Goal: Task Accomplishment & Management: Use online tool/utility

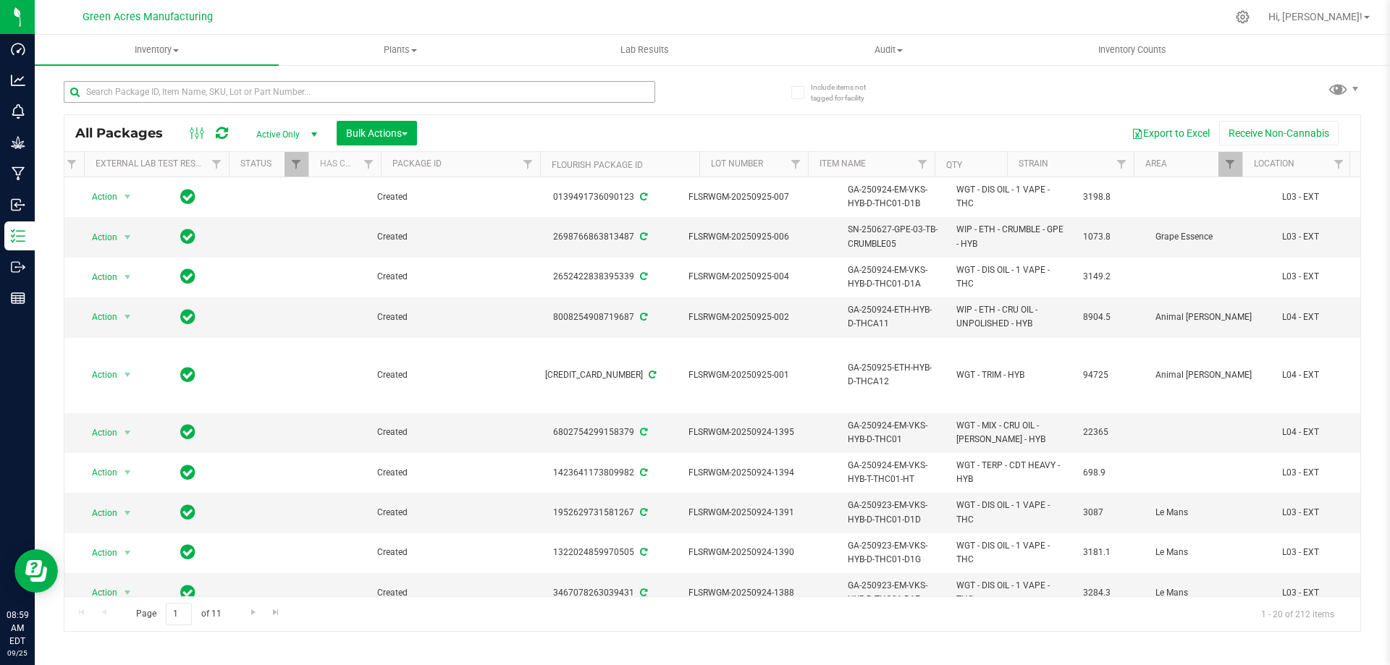
scroll to position [0, 140]
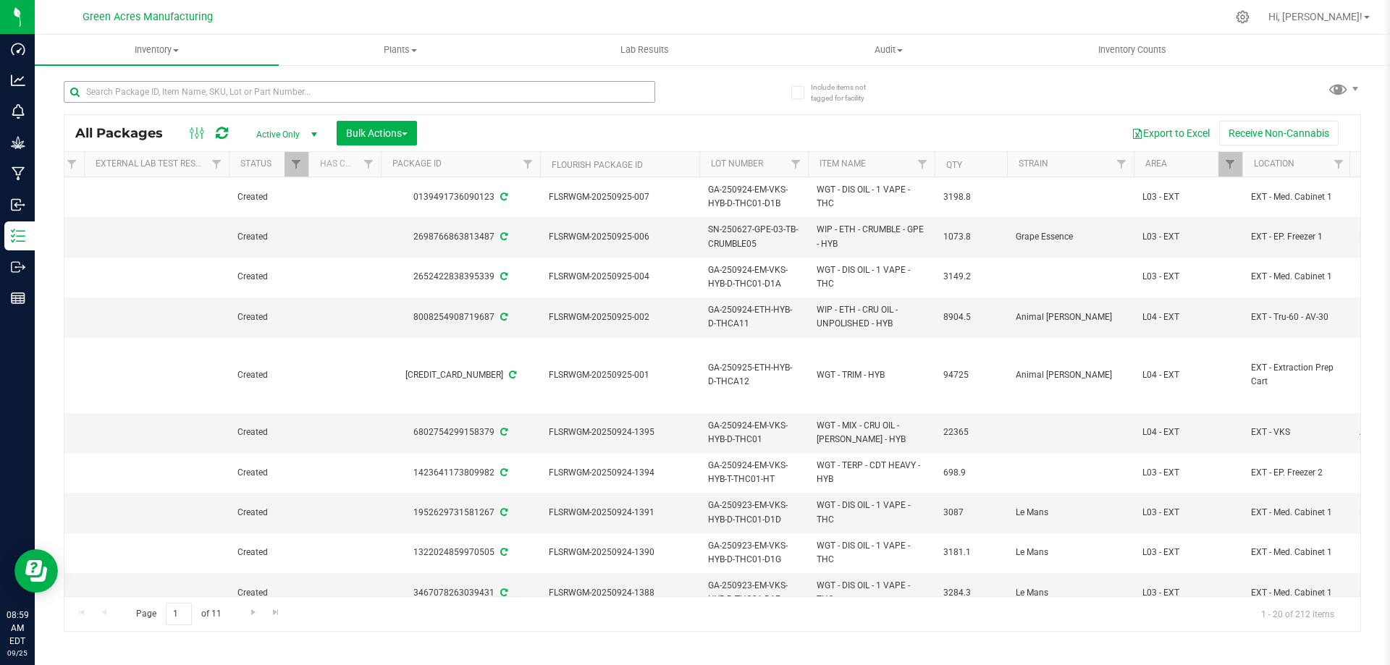
click at [169, 94] on input "text" at bounding box center [359, 92] width 591 height 22
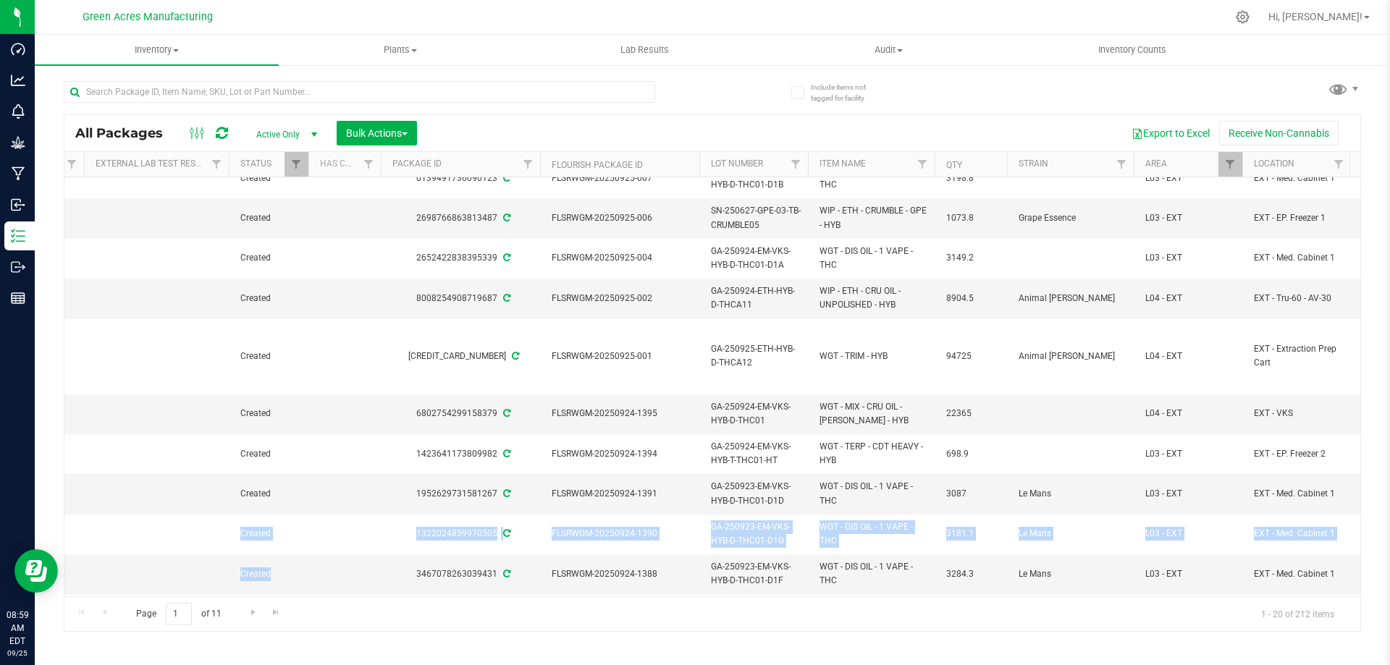
scroll to position [19, 0]
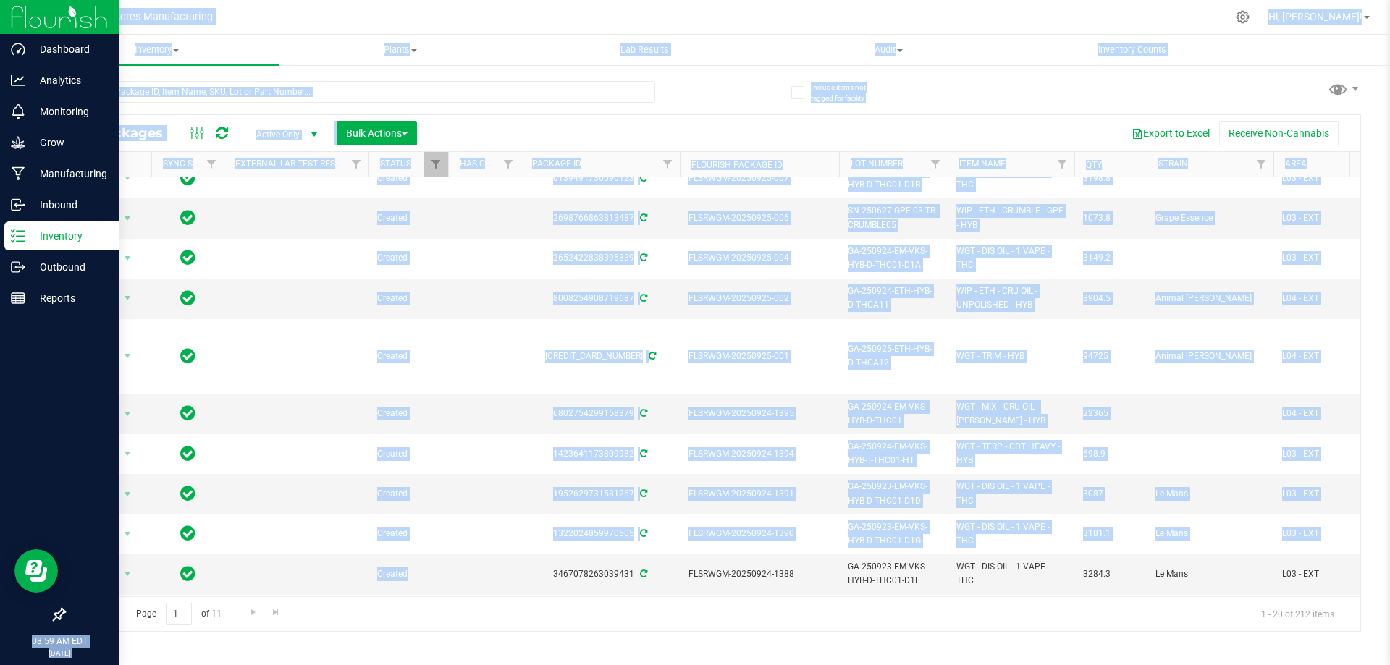
drag, startPoint x: 336, startPoint y: 583, endPoint x: 31, endPoint y: 538, distance: 308.2
click at [27, 538] on div "Dashboard Analytics Monitoring Grow Manufacturing Inbound Inventory Outbound Re…" at bounding box center [695, 332] width 1390 height 665
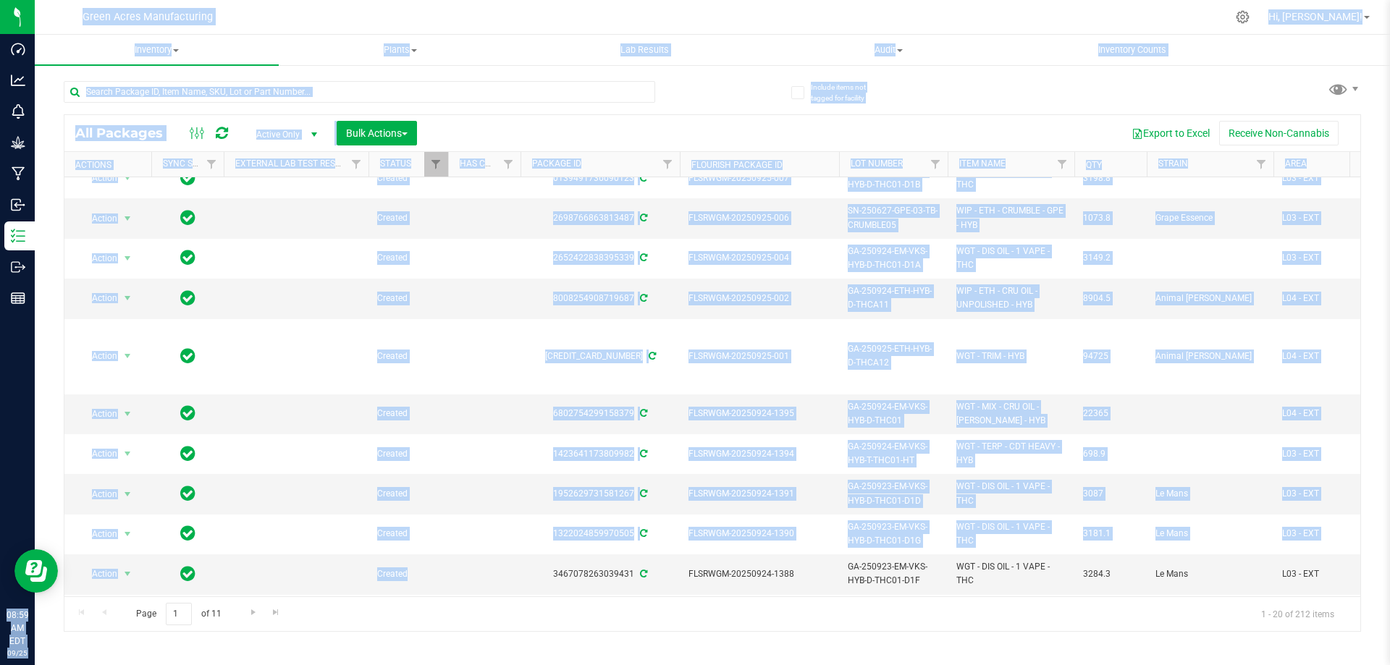
click at [557, 121] on div "Export to Excel Receive Non-Cannabis" at bounding box center [889, 133] width 922 height 25
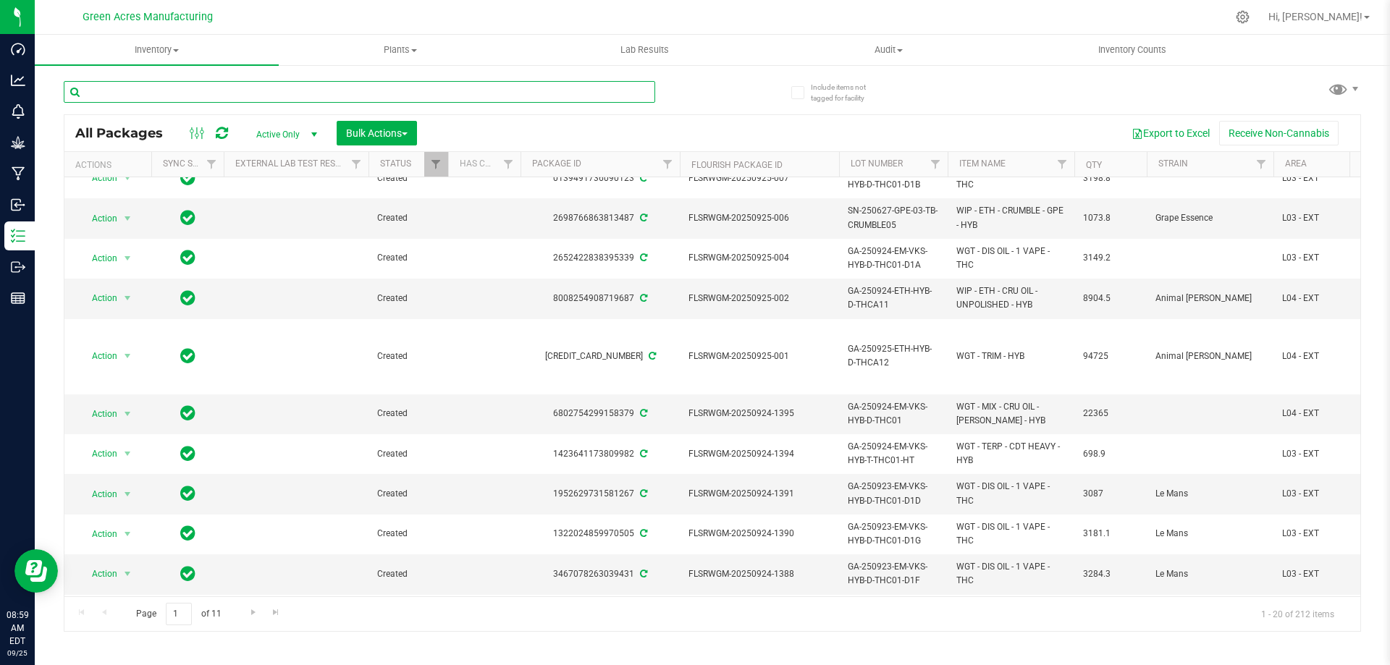
click at [340, 89] on input "text" at bounding box center [359, 92] width 591 height 22
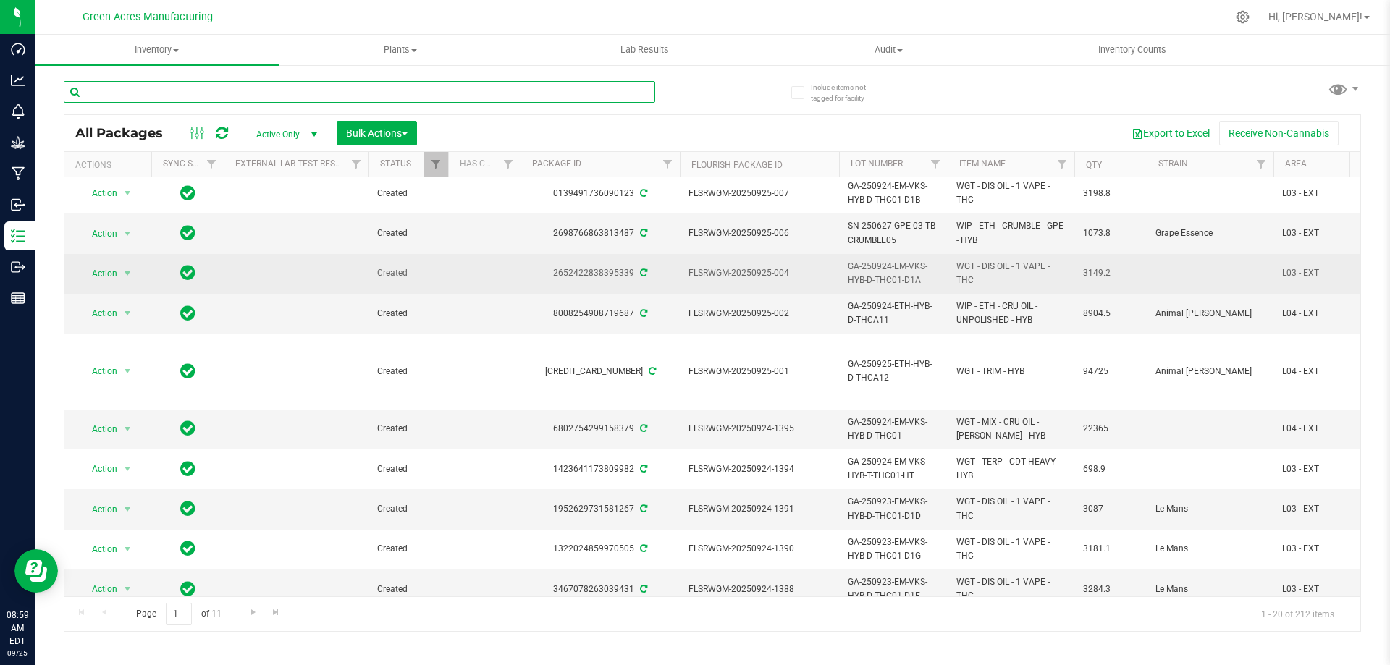
scroll to position [0, 0]
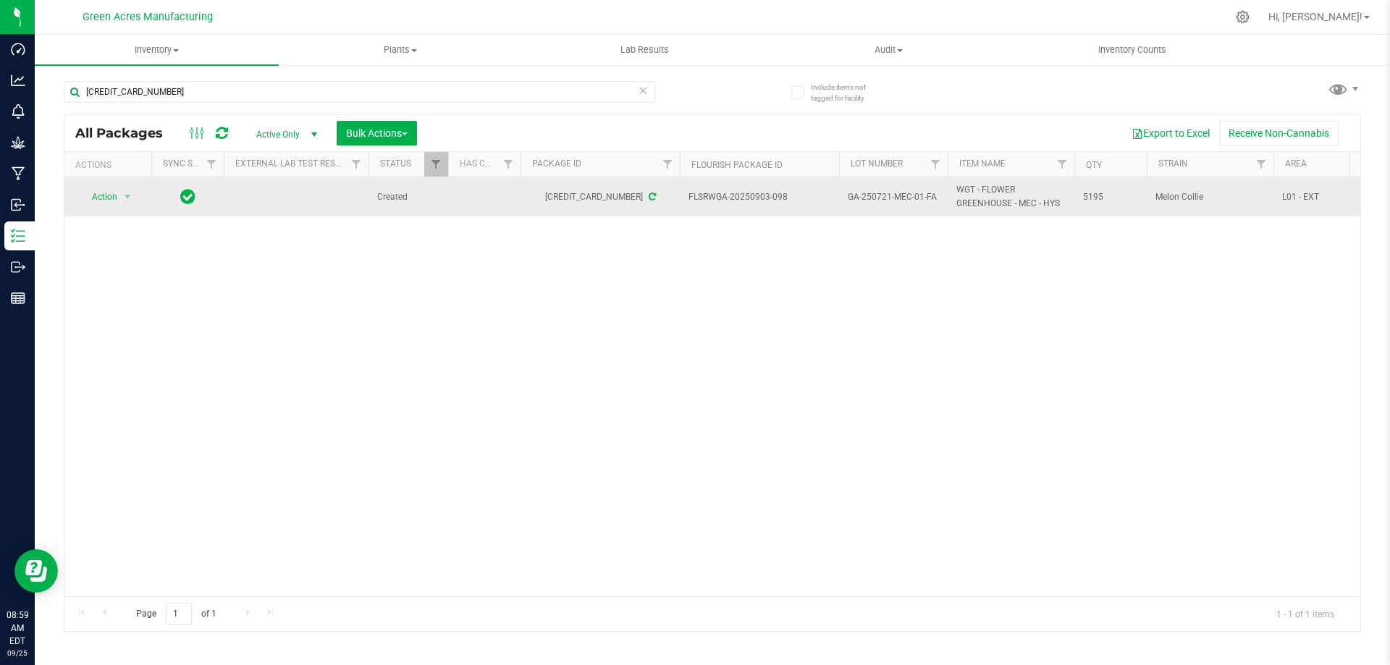
drag, startPoint x: 123, startPoint y: 185, endPoint x: 120, endPoint y: 202, distance: 17.6
click at [123, 186] on td "Action Action Adjust qty Create package Edit attributes Global inventory Locate…" at bounding box center [107, 196] width 87 height 39
click at [122, 202] on span "select" at bounding box center [128, 197] width 12 height 12
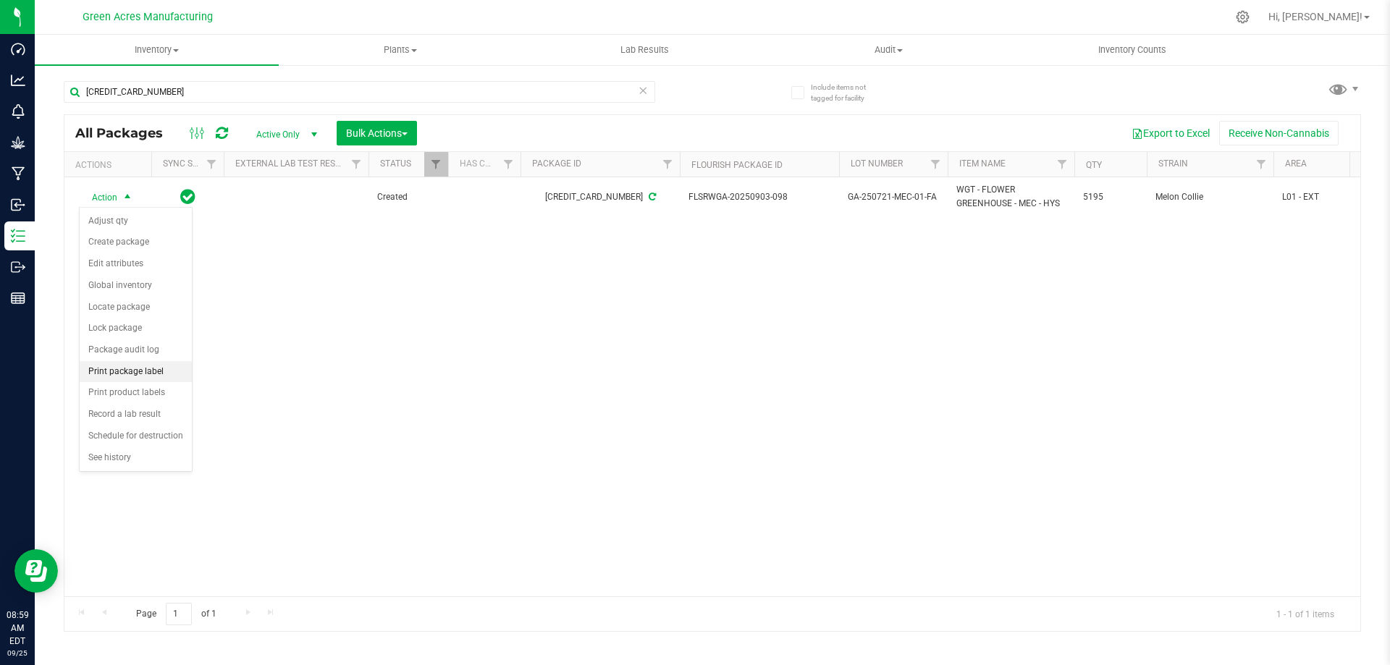
click at [148, 369] on li "Print package label" at bounding box center [136, 372] width 112 height 22
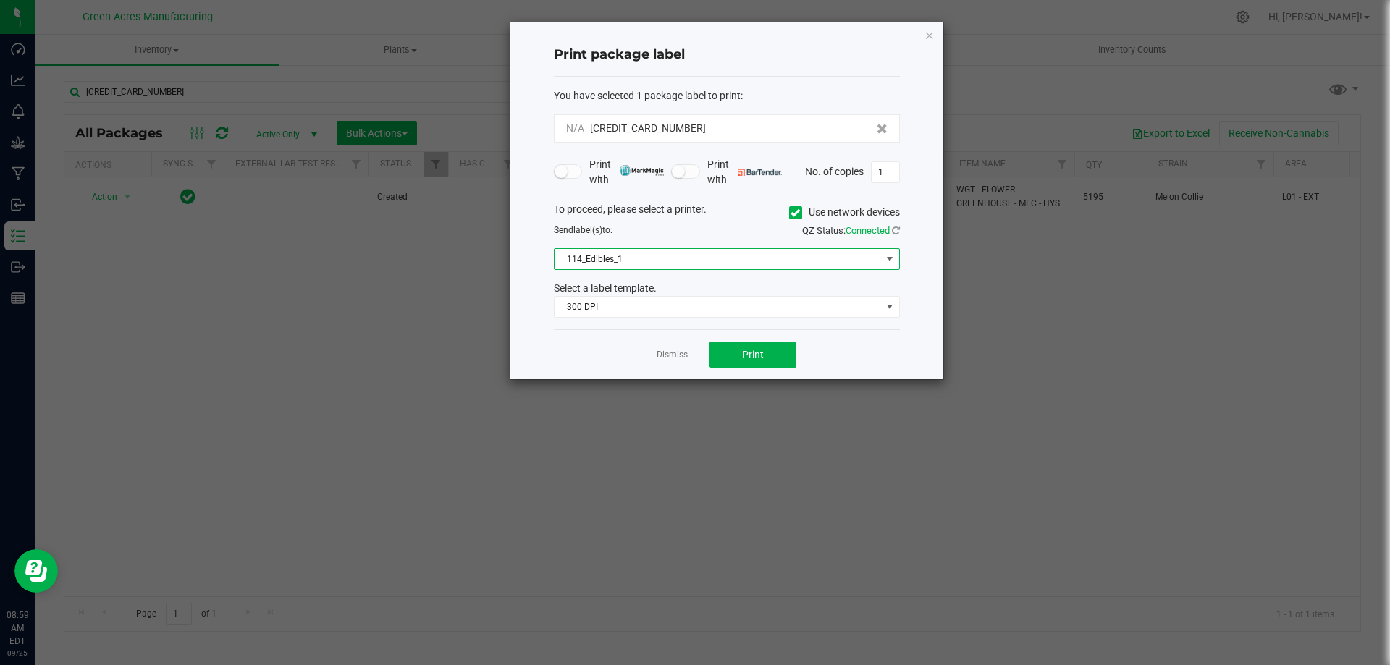
click at [777, 258] on span "114_Edibles_1" at bounding box center [718, 259] width 326 height 20
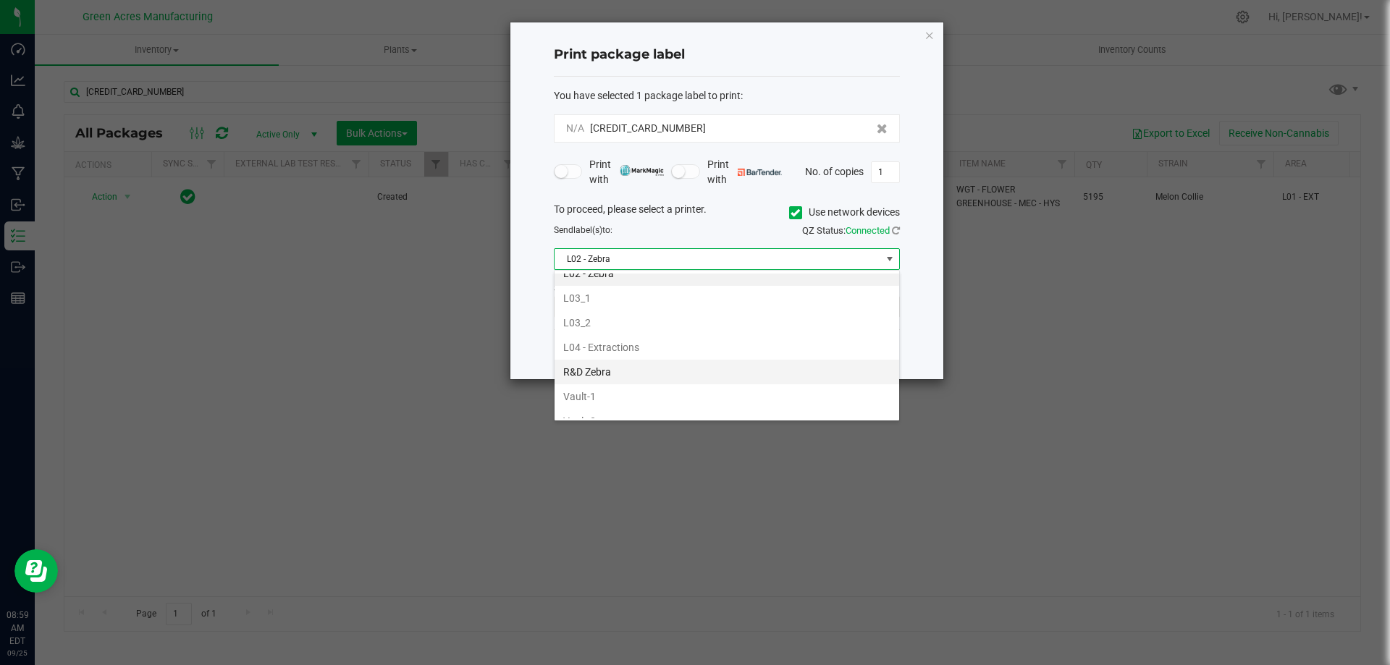
scroll to position [517, 0]
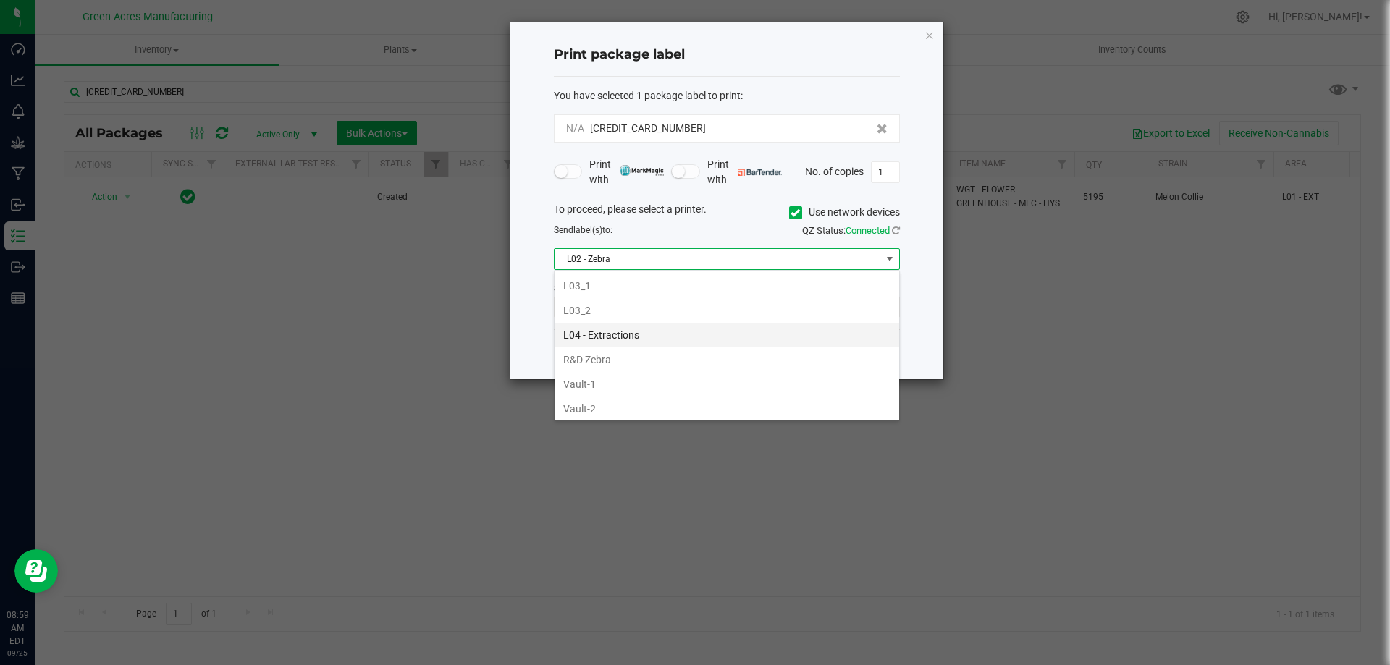
click at [631, 329] on li "L04 - Extractions" at bounding box center [727, 335] width 345 height 25
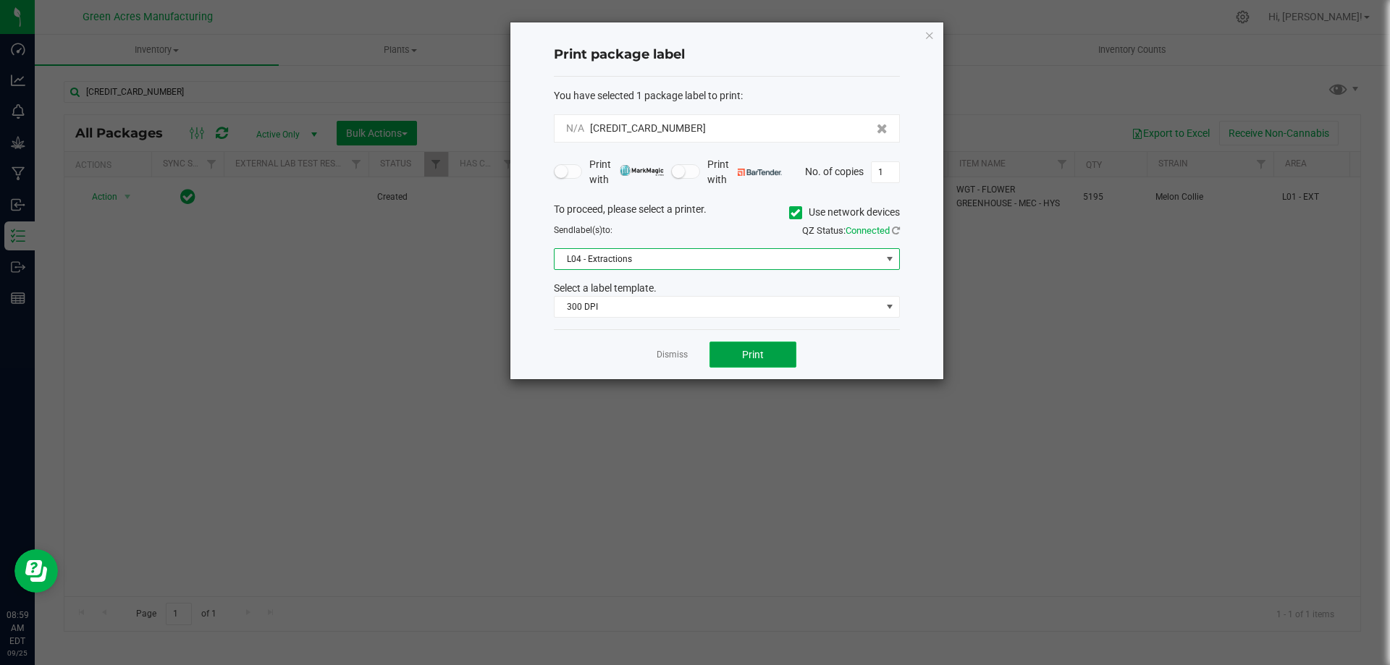
click at [749, 347] on button "Print" at bounding box center [752, 355] width 87 height 26
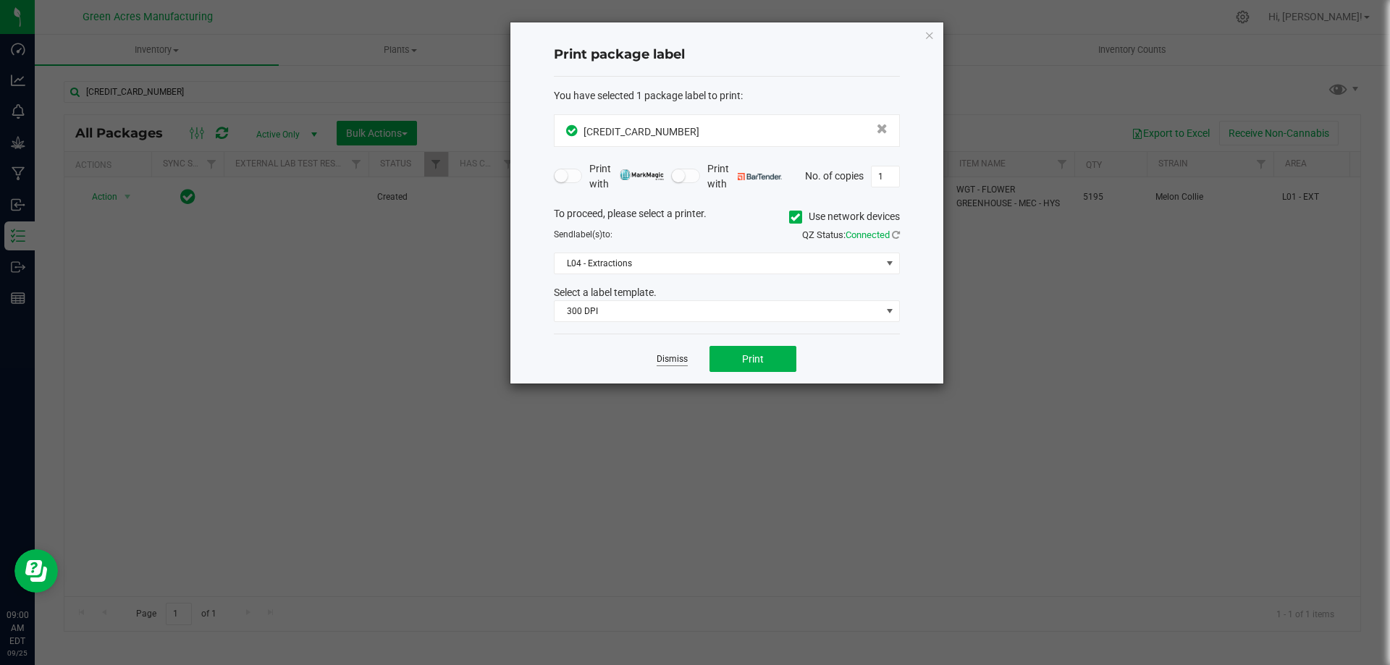
click at [679, 359] on link "Dismiss" at bounding box center [672, 359] width 31 height 12
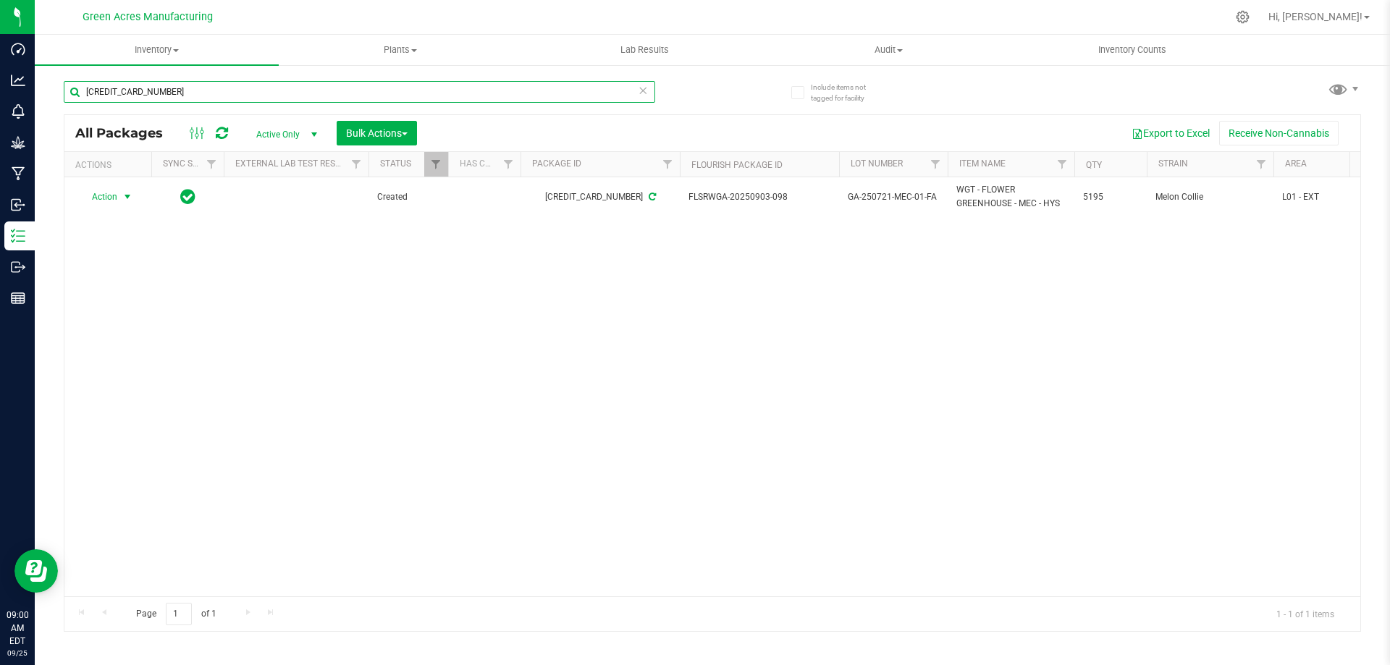
click at [255, 86] on input "[CREDIT_CARD_NUMBER]" at bounding box center [359, 92] width 591 height 22
type input "4065595216534093"
